Goal: Task Accomplishment & Management: Use online tool/utility

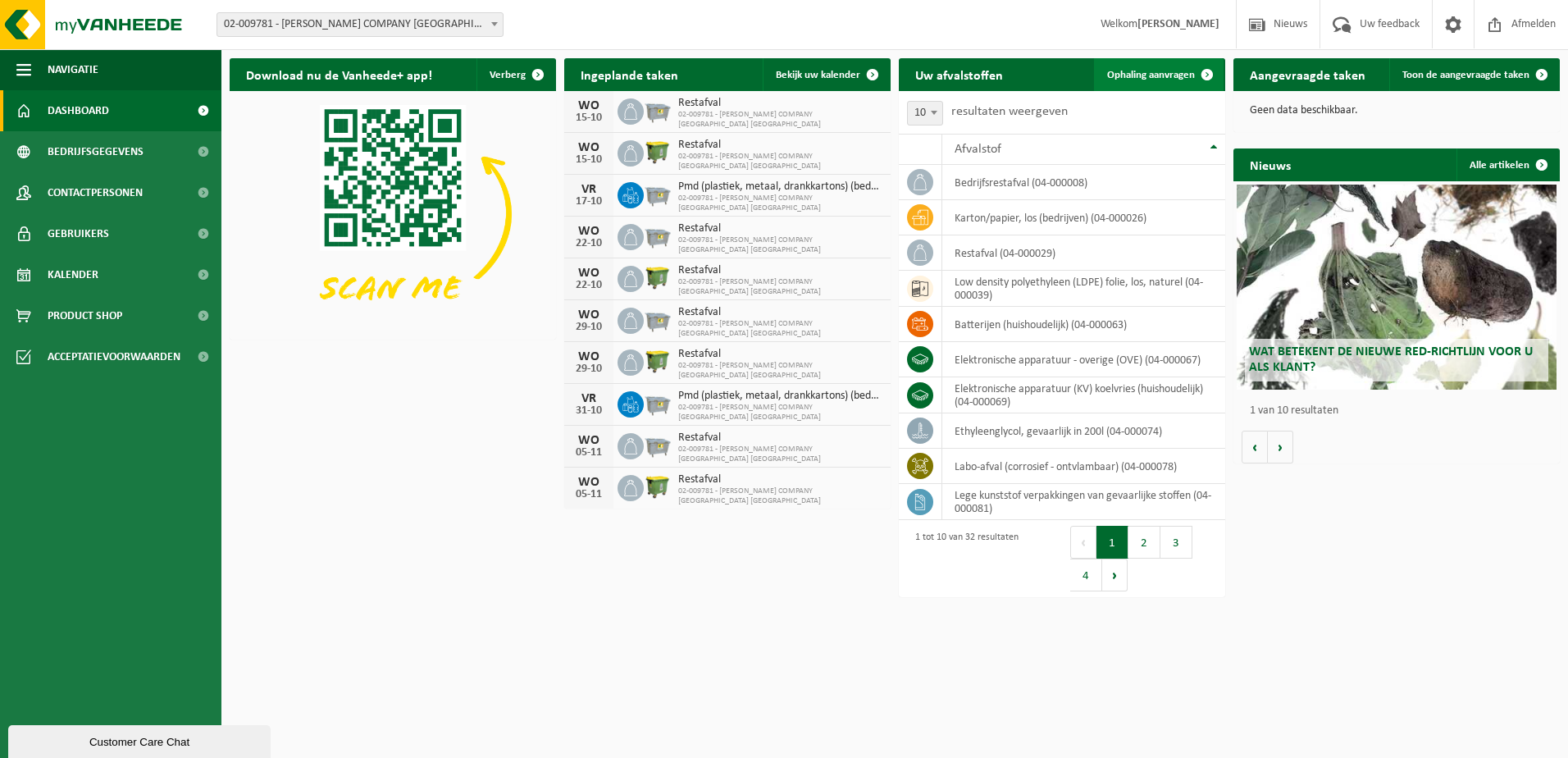
click at [1136, 76] on span "Ophaling aanvragen" at bounding box center [1152, 75] width 88 height 11
click at [1154, 76] on span "Ophaling aanvragen" at bounding box center [1152, 75] width 88 height 11
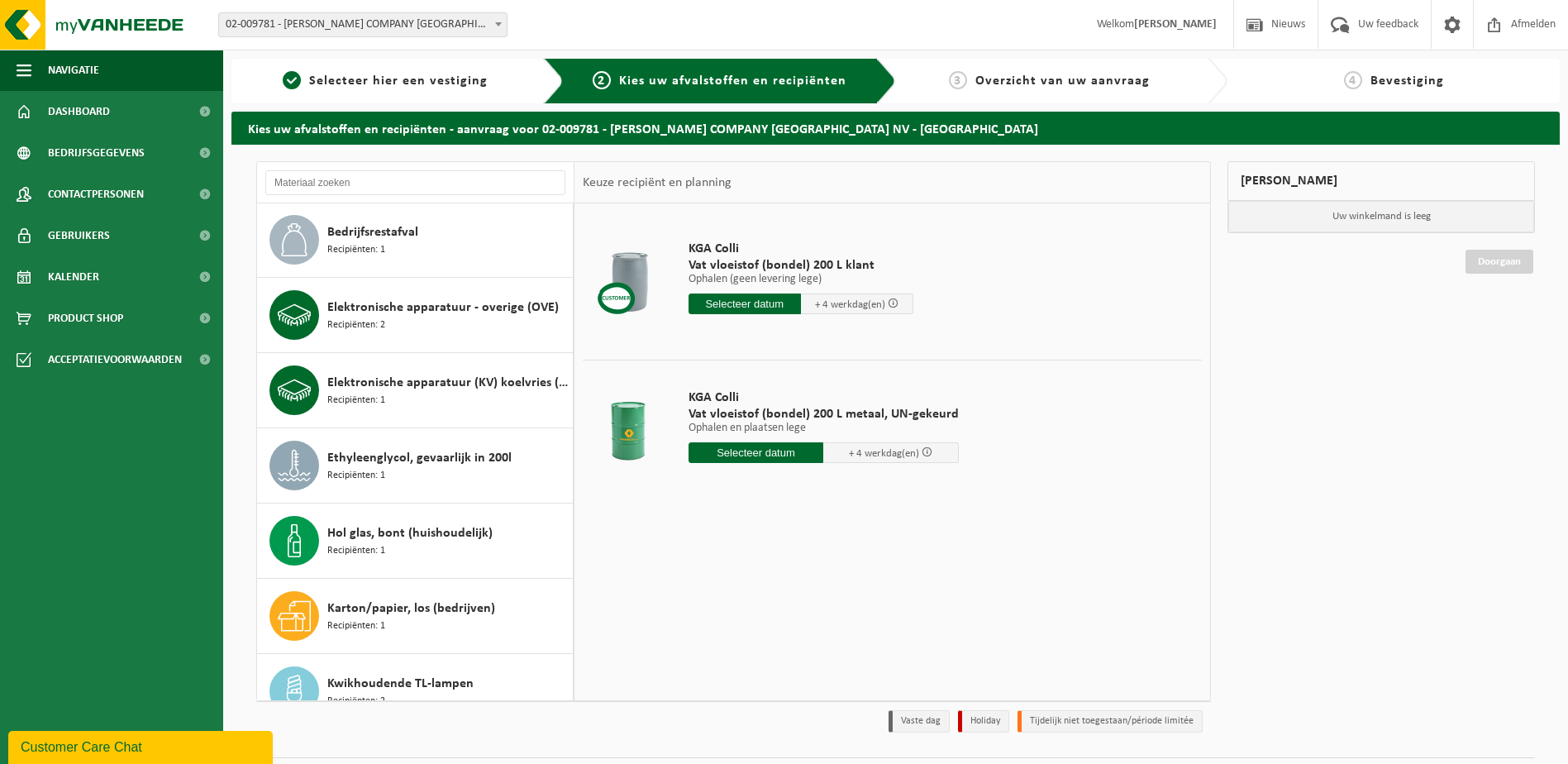
scroll to position [429, 0]
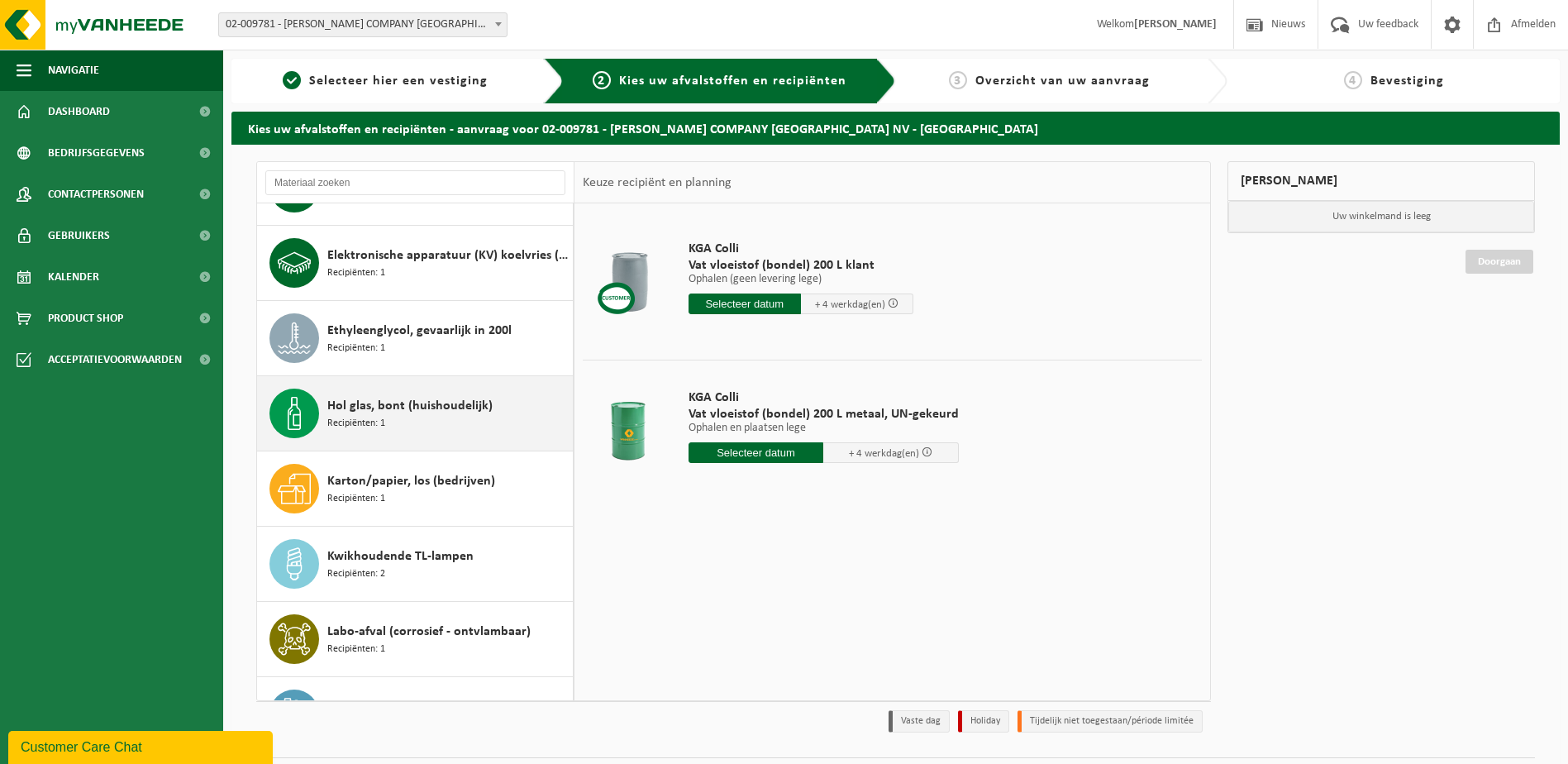
click at [376, 410] on span "Hol glas, bont (huishoudelijk)" at bounding box center [410, 406] width 165 height 20
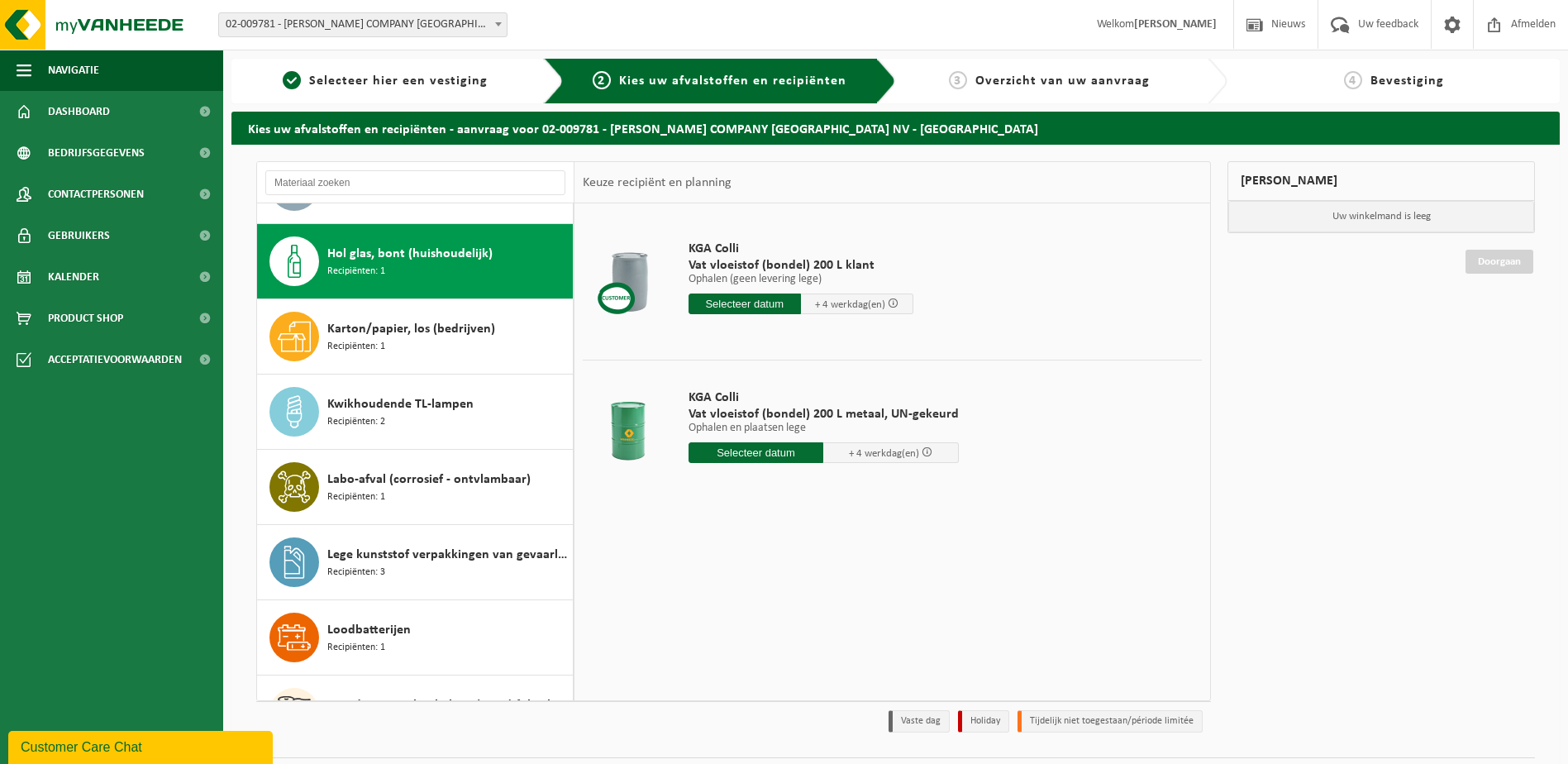
scroll to position [602, 0]
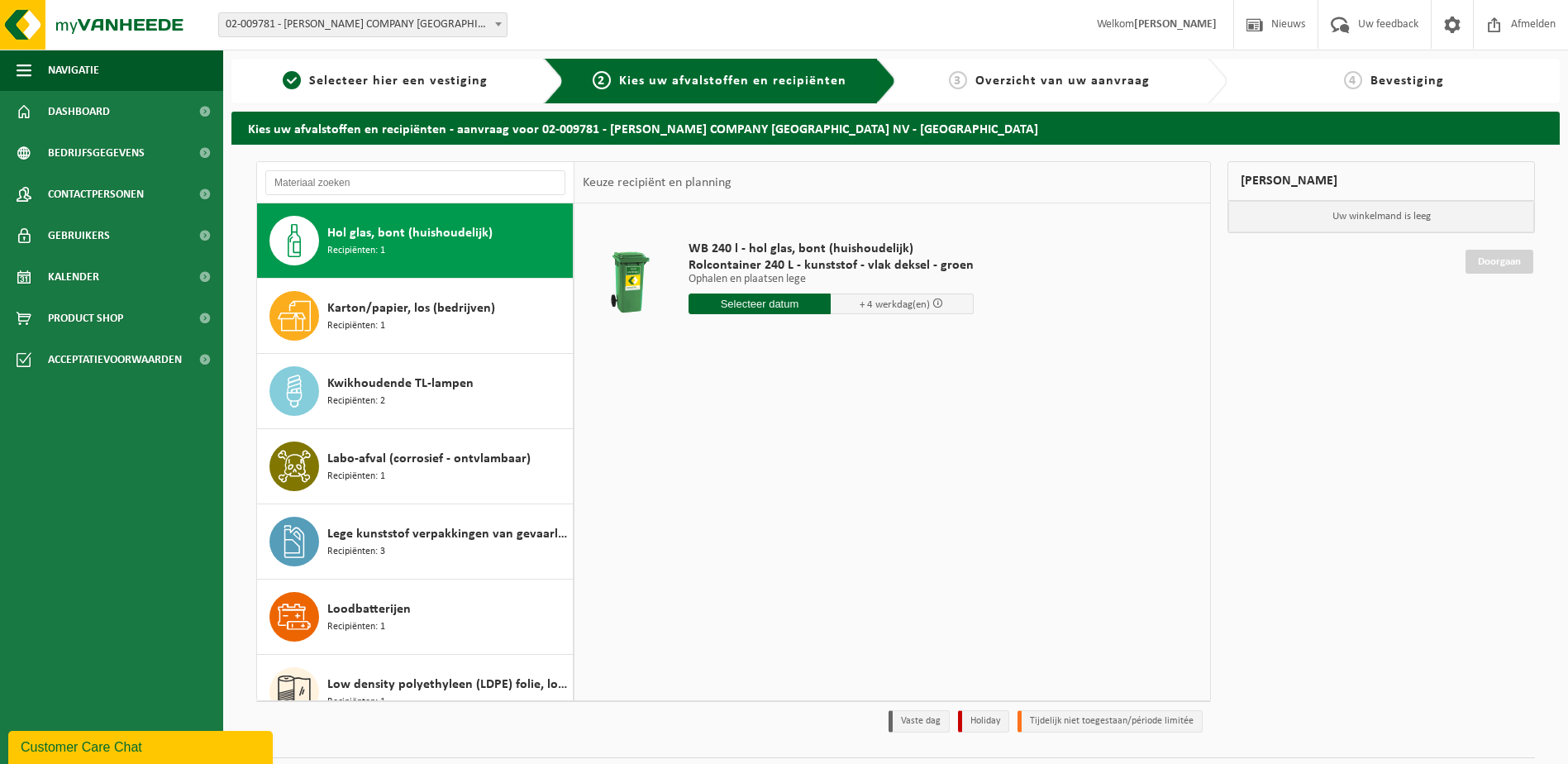
click at [778, 302] on input "text" at bounding box center [759, 304] width 143 height 20
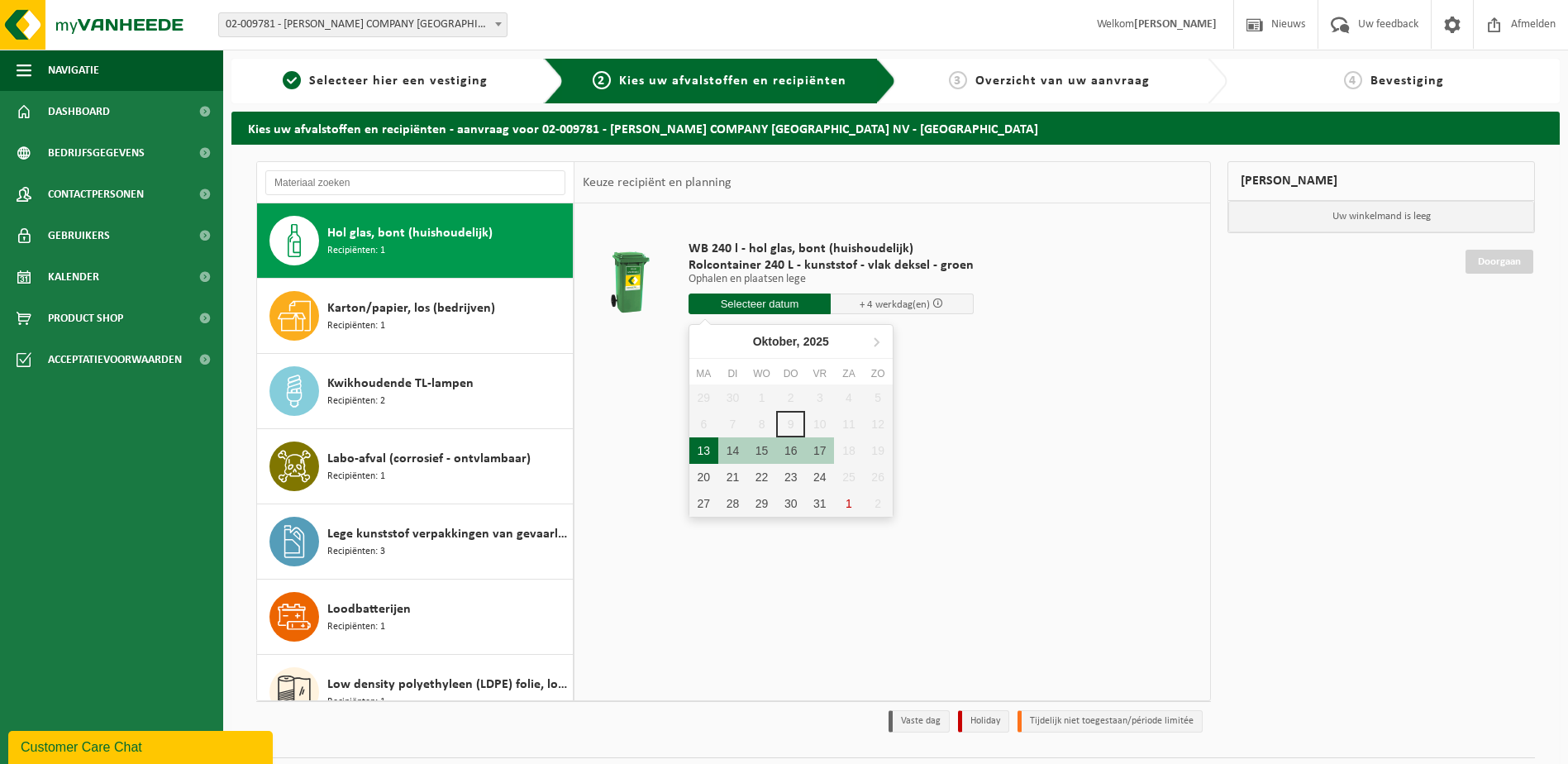
click at [701, 456] on div "13" at bounding box center [703, 450] width 29 height 27
type input "Van 2025-10-13"
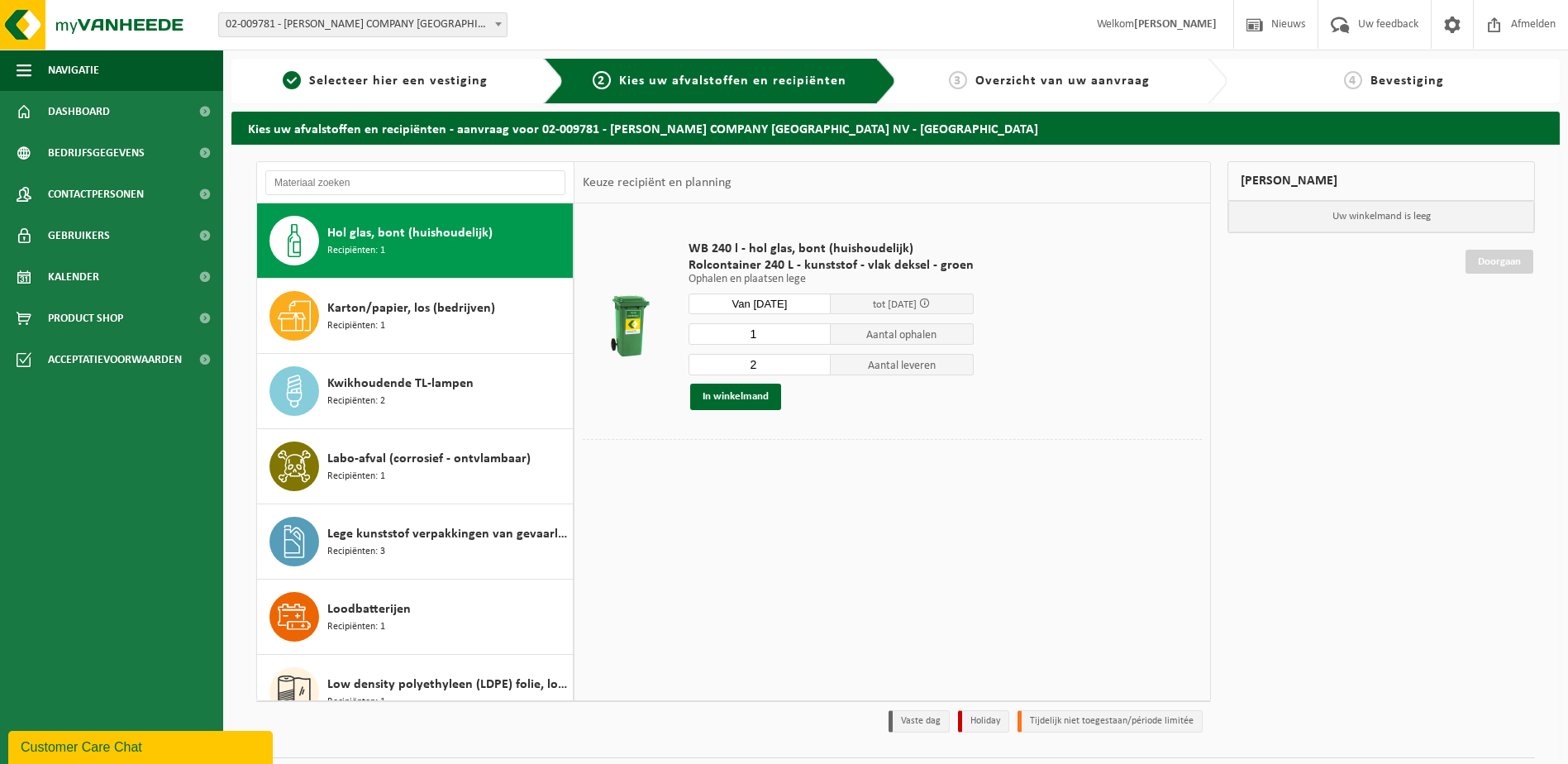
type input "1"
click at [815, 339] on input "1" at bounding box center [759, 333] width 143 height 21
type input "1"
click at [814, 370] on input "1" at bounding box center [759, 364] width 143 height 21
click at [756, 395] on button "In winkelmand" at bounding box center [735, 397] width 91 height 27
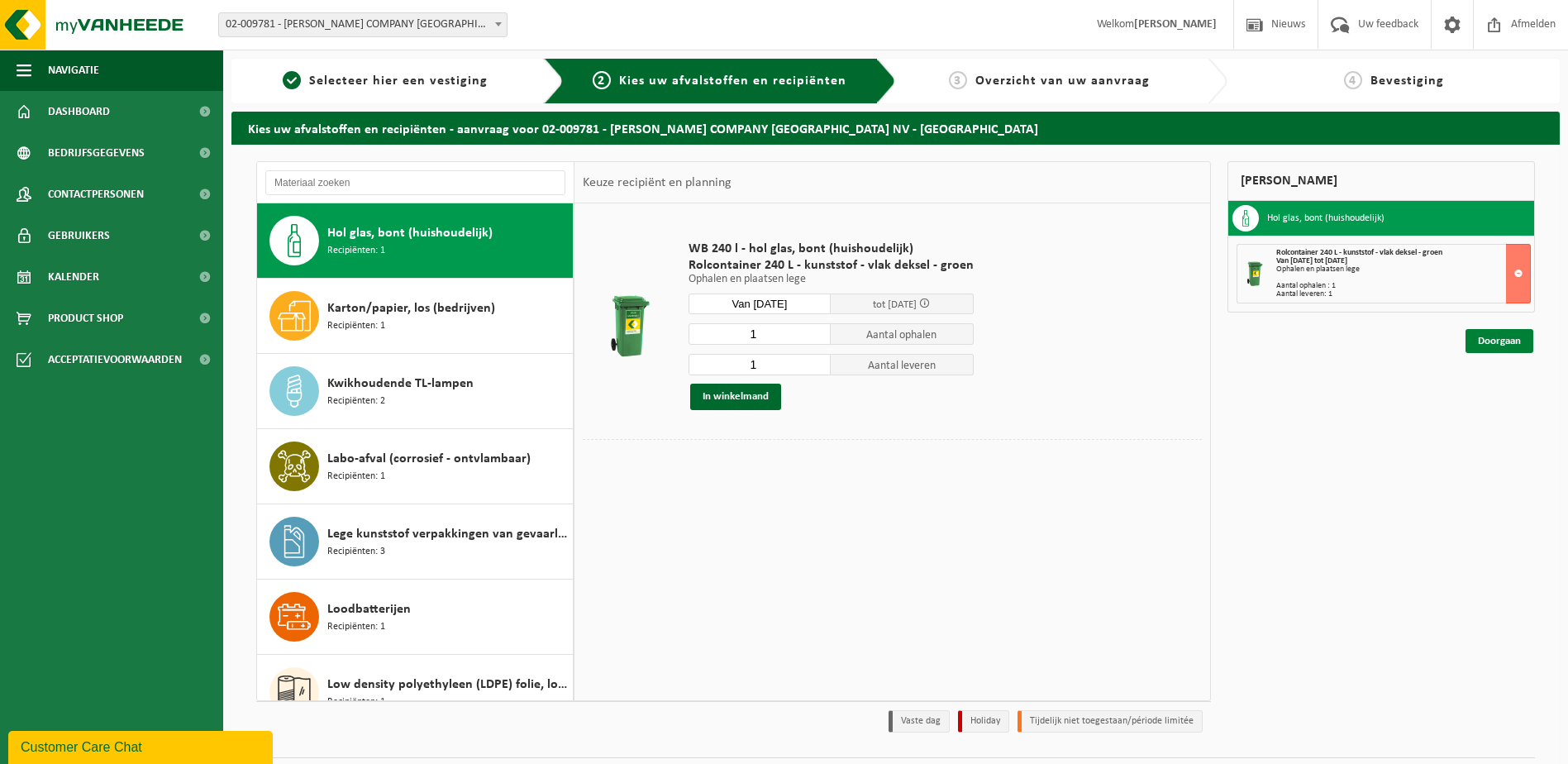
click at [1493, 347] on link "Doorgaan" at bounding box center [1499, 341] width 67 height 24
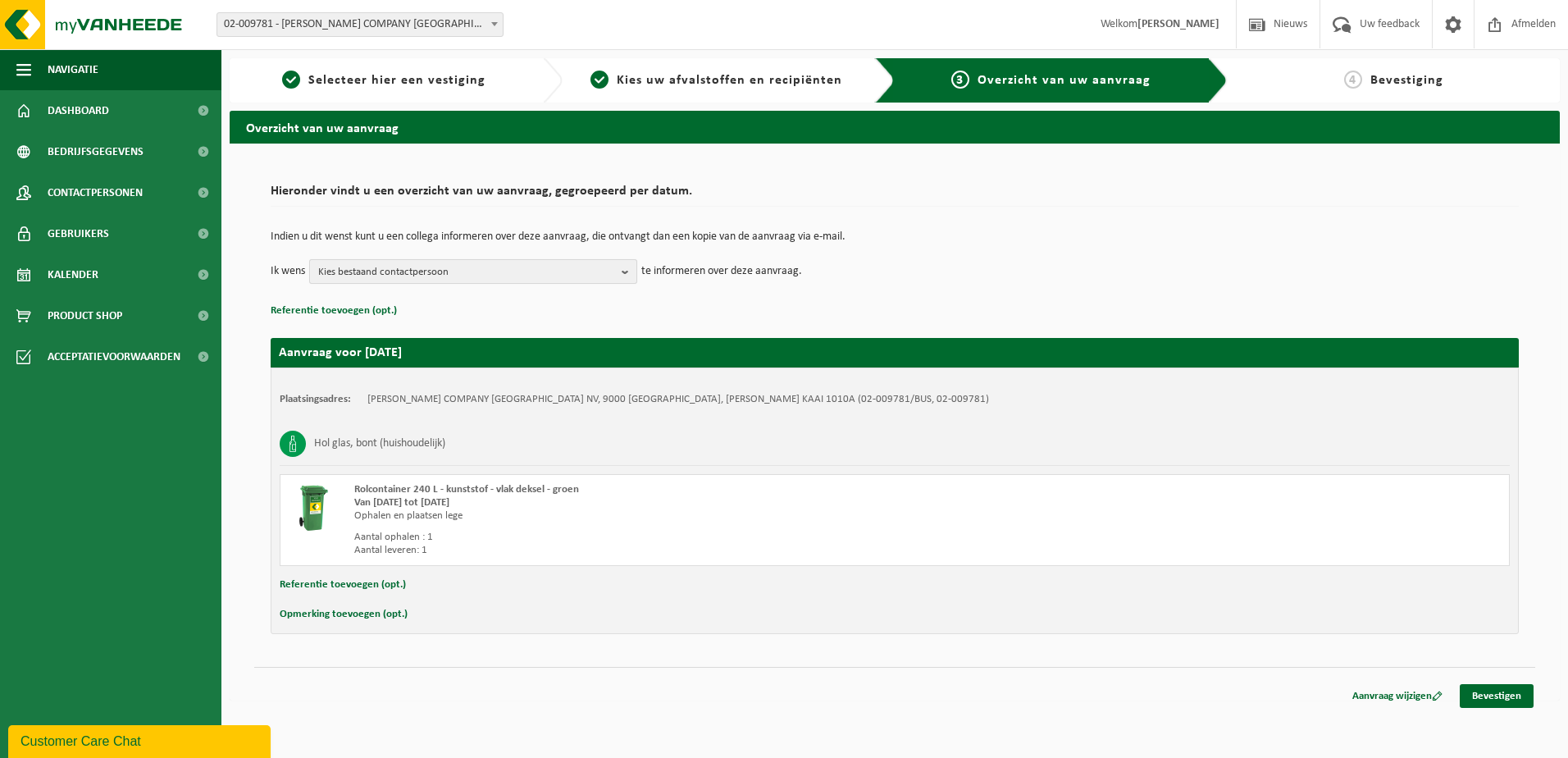
click at [622, 275] on b "button" at bounding box center [629, 271] width 15 height 23
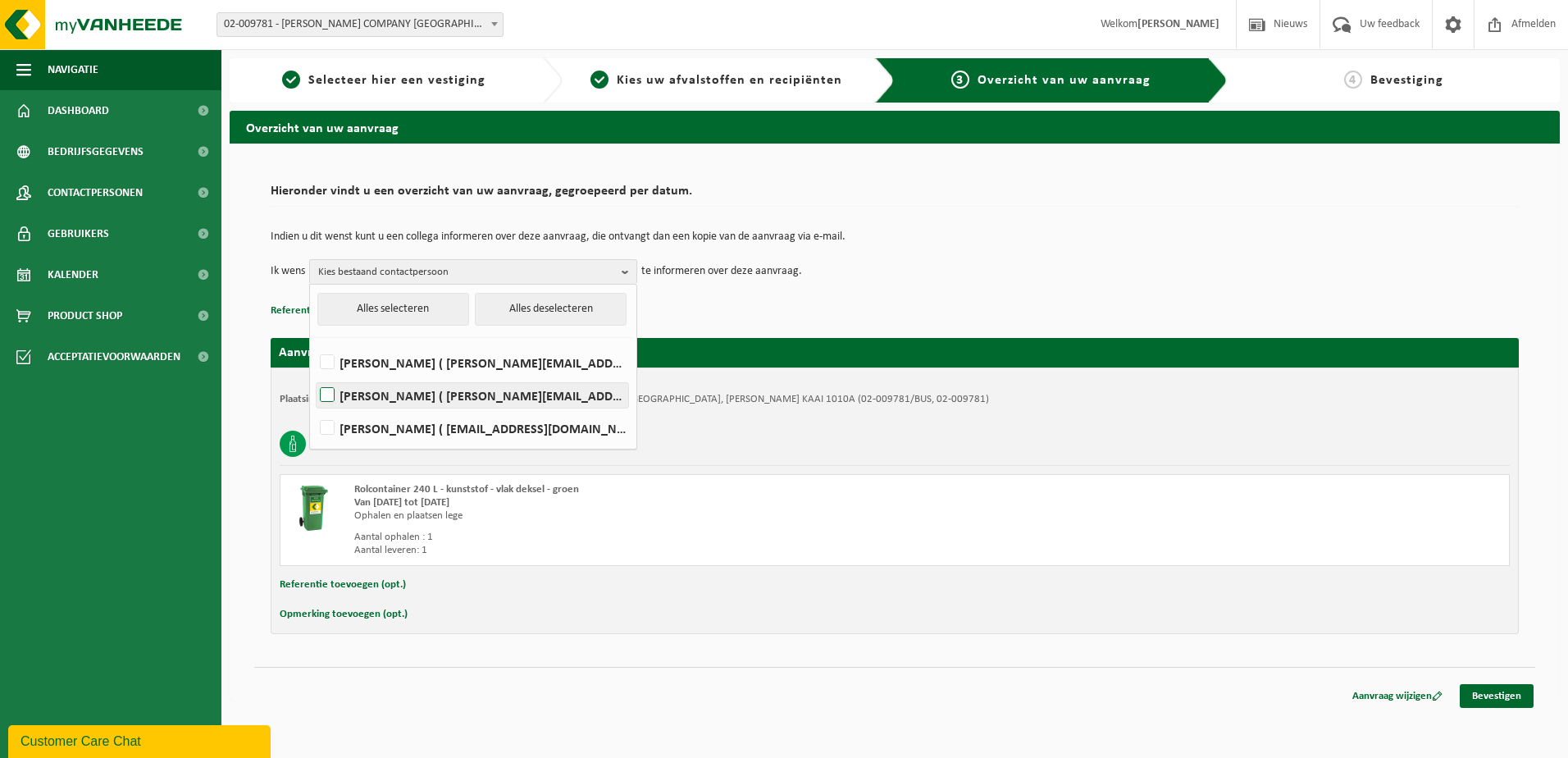
click at [324, 399] on label "BRUNO MARTELLO ( bruno.martello@ldc.com )" at bounding box center [472, 395] width 312 height 25
click at [314, 375] on input "BRUNO MARTELLO ( bruno.martello@ldc.com )" at bounding box center [313, 374] width 1 height 1
checkbox input "true"
click at [1112, 394] on div "Plaatsingsadres: LOUIS DREYFUS COMPANY BELGIUM NV, 9000 GENT, GEERAARD VAN DEN …" at bounding box center [895, 399] width 1230 height 13
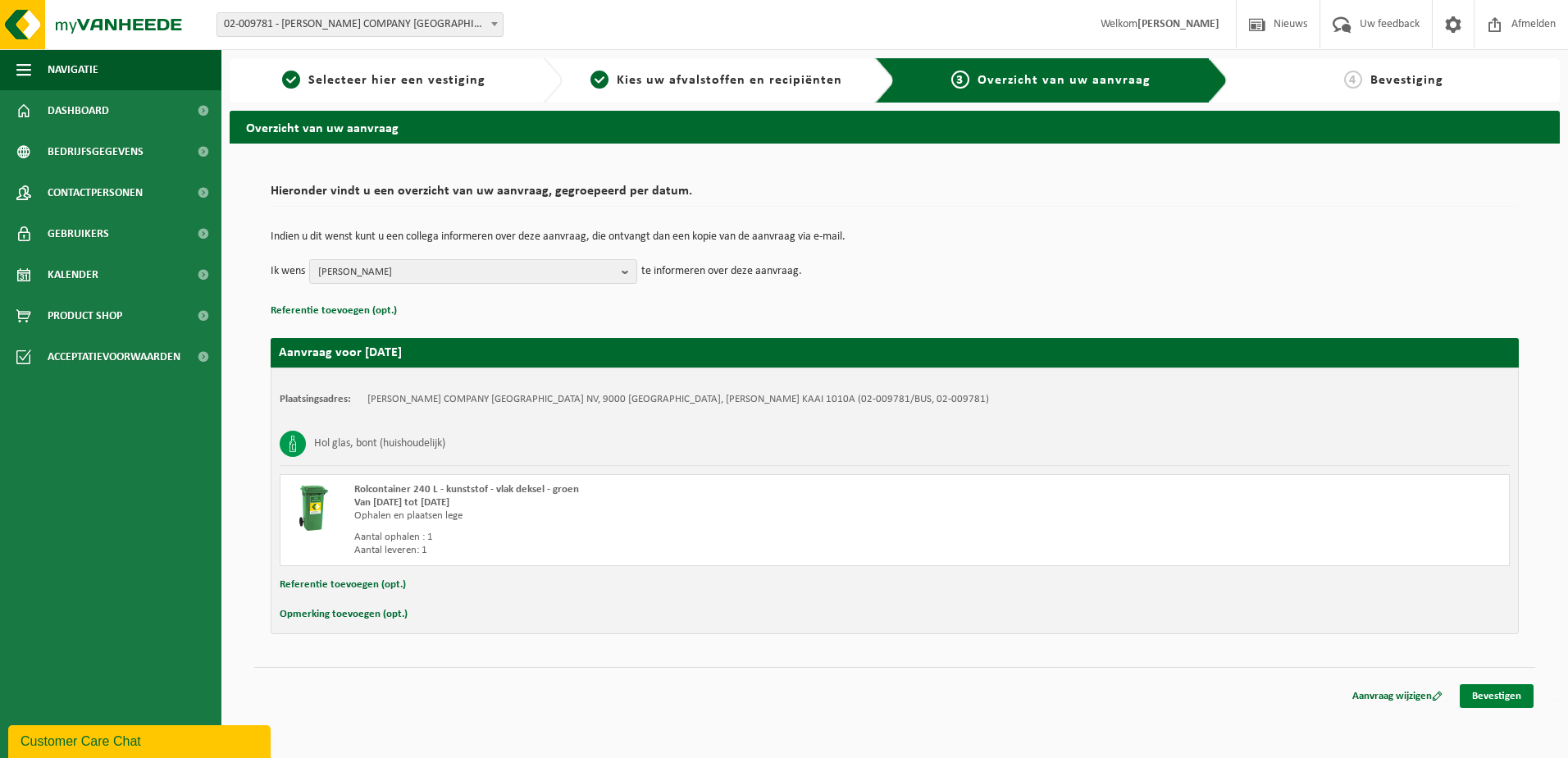
click at [1500, 693] on link "Bevestigen" at bounding box center [1497, 696] width 74 height 24
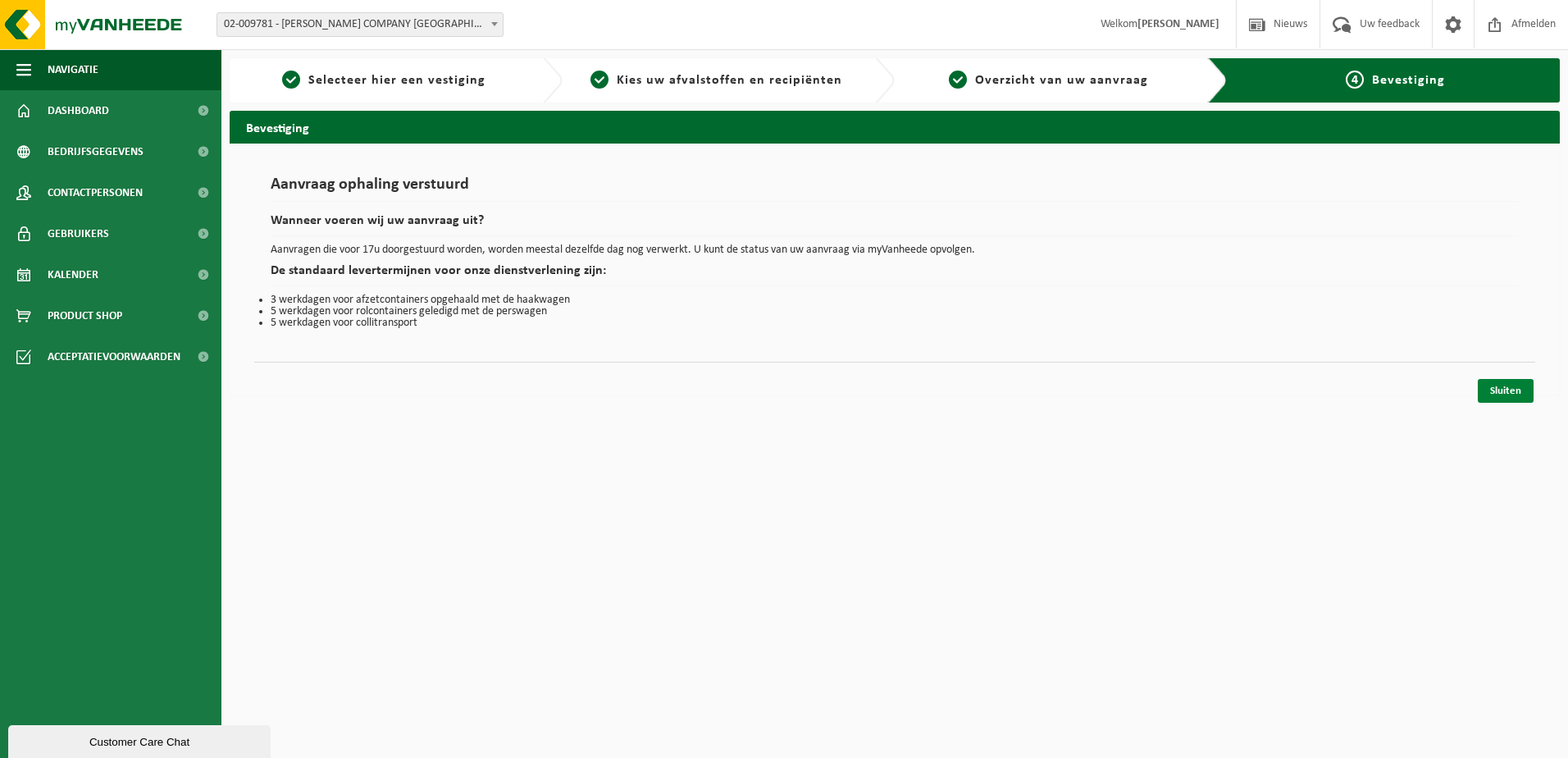
click at [1517, 393] on link "Sluiten" at bounding box center [1506, 391] width 56 height 24
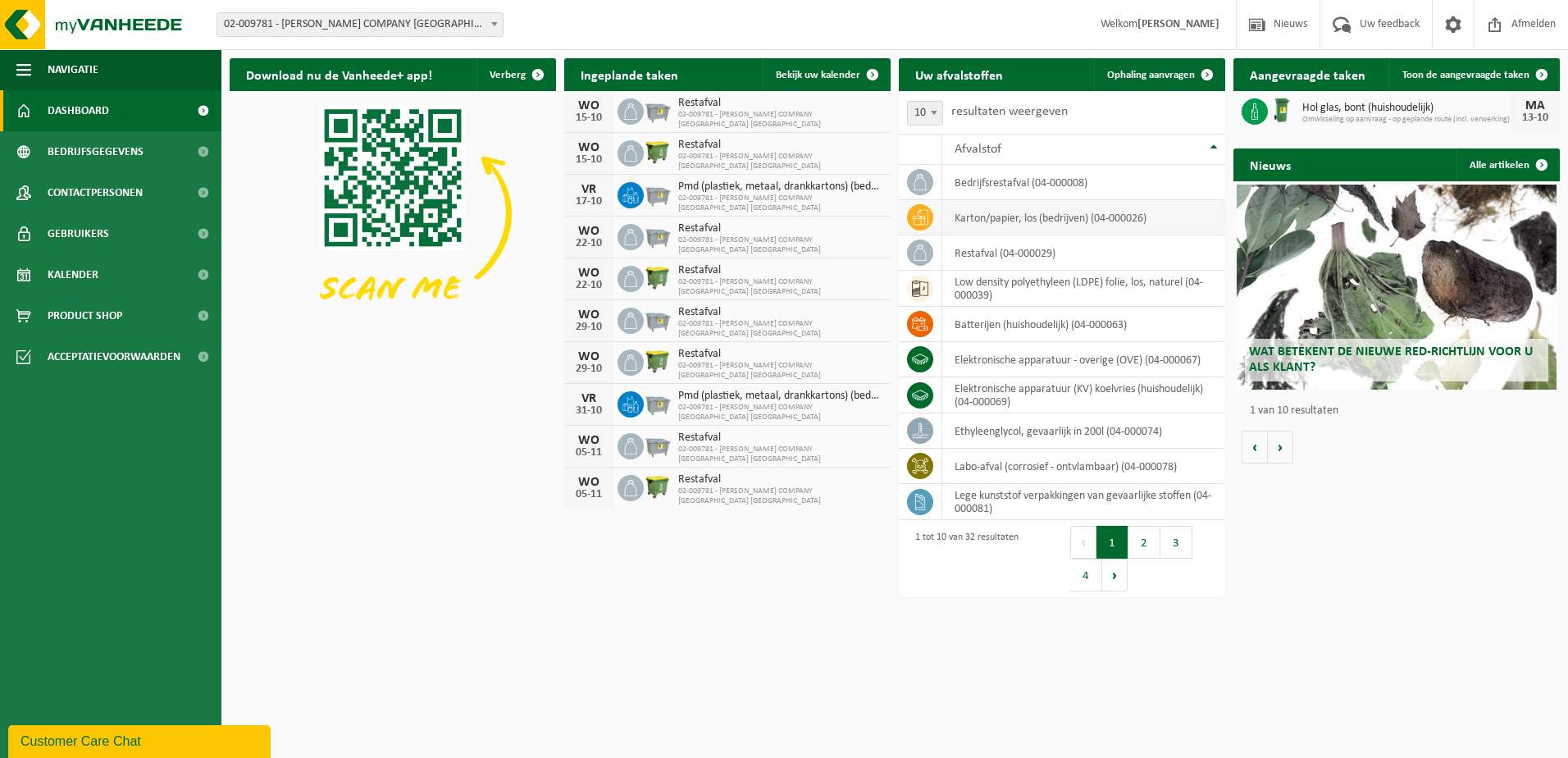
click at [918, 222] on icon at bounding box center [920, 218] width 16 height 16
click at [114, 190] on span "Contactpersonen" at bounding box center [95, 192] width 95 height 41
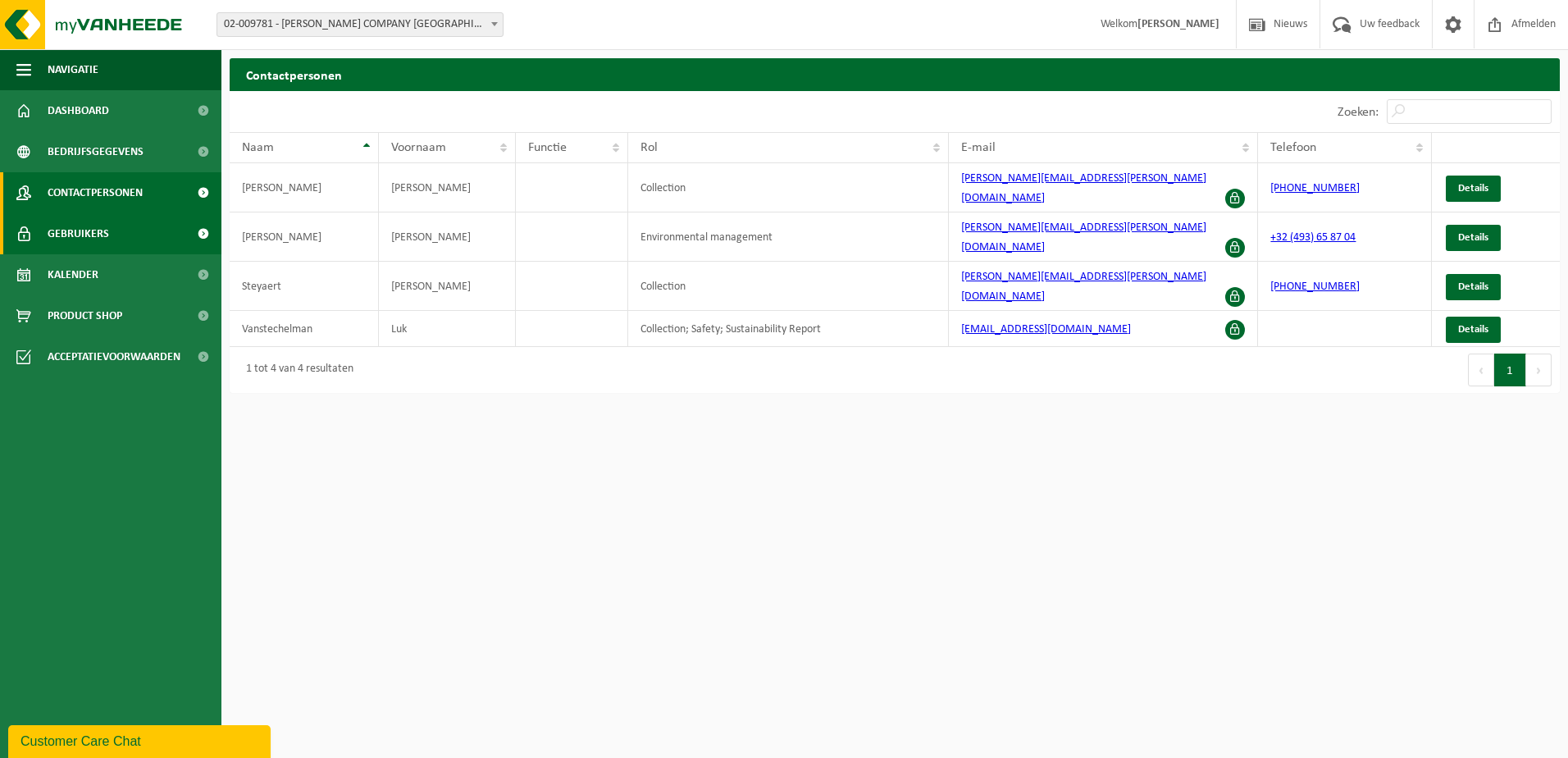
click at [114, 233] on link "Gebruikers" at bounding box center [111, 233] width 222 height 41
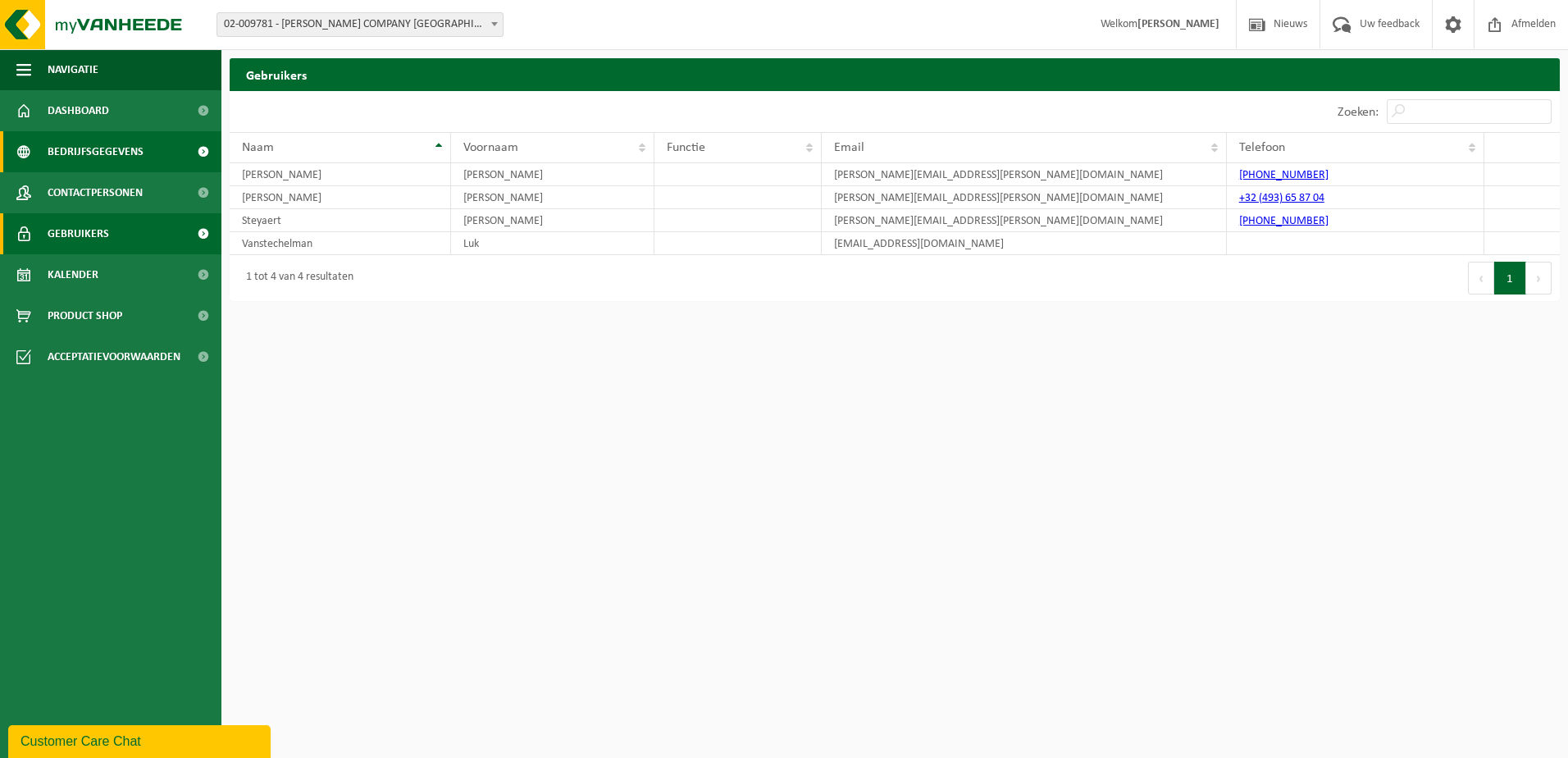
click at [106, 145] on span "Bedrijfsgegevens" at bounding box center [95, 151] width 96 height 41
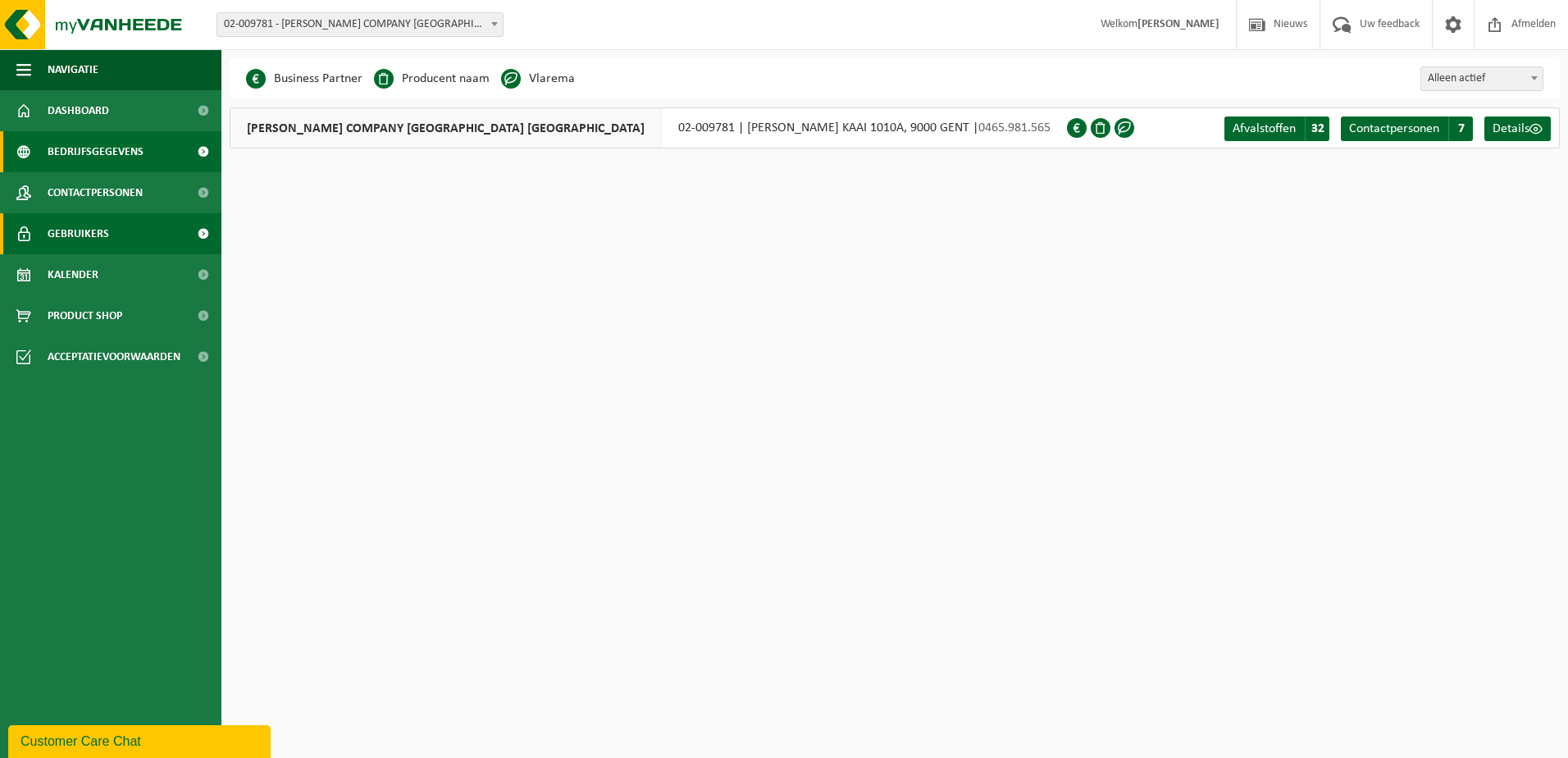
click at [95, 230] on span "Gebruikers" at bounding box center [78, 233] width 61 height 41
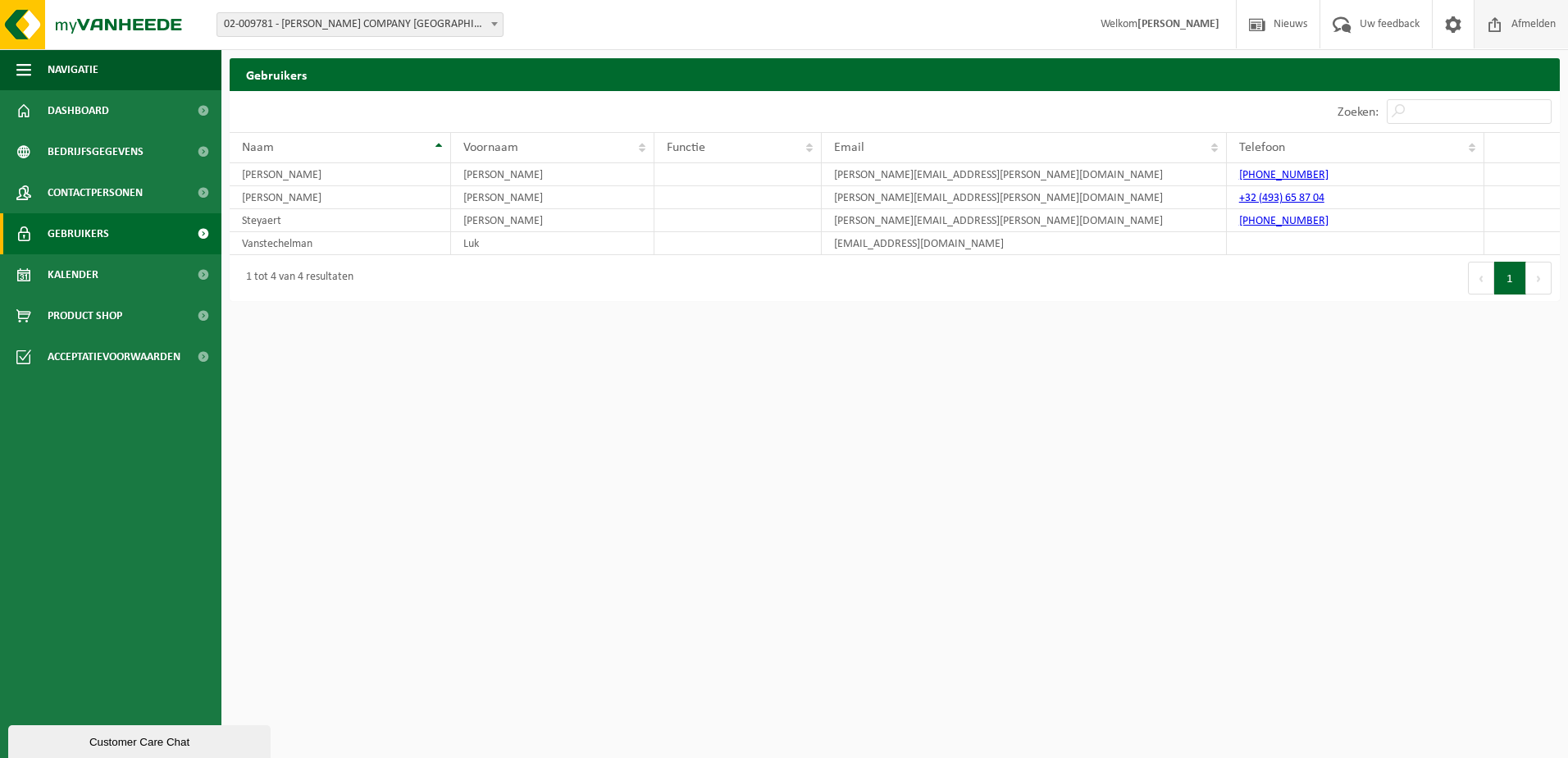
click at [1510, 28] on span "Afmelden" at bounding box center [1533, 24] width 52 height 49
